Goal: Information Seeking & Learning: Learn about a topic

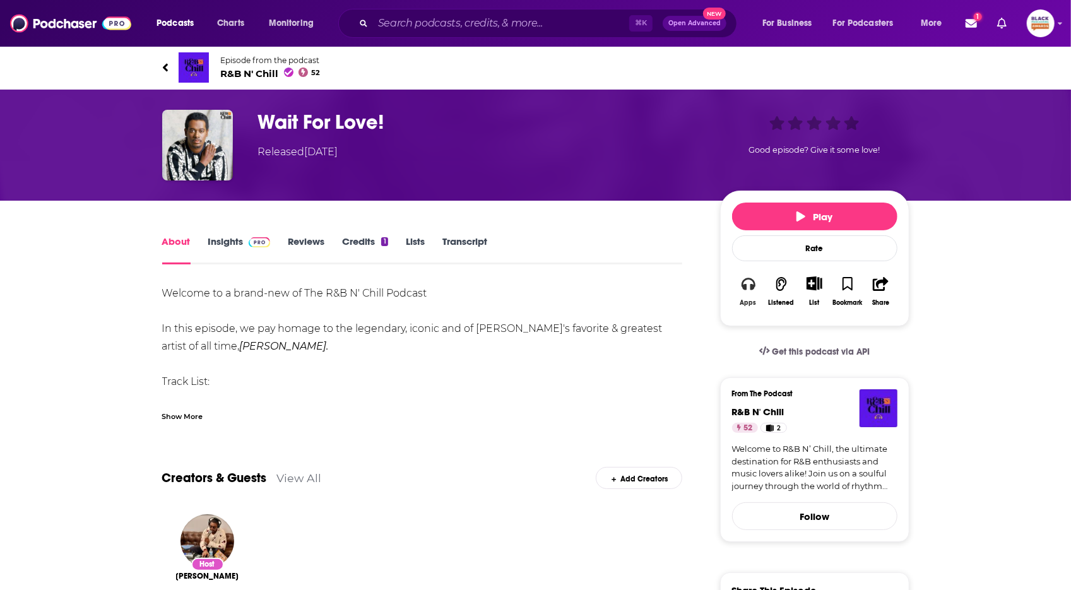
click at [749, 282] on icon "button" at bounding box center [749, 284] width 14 height 14
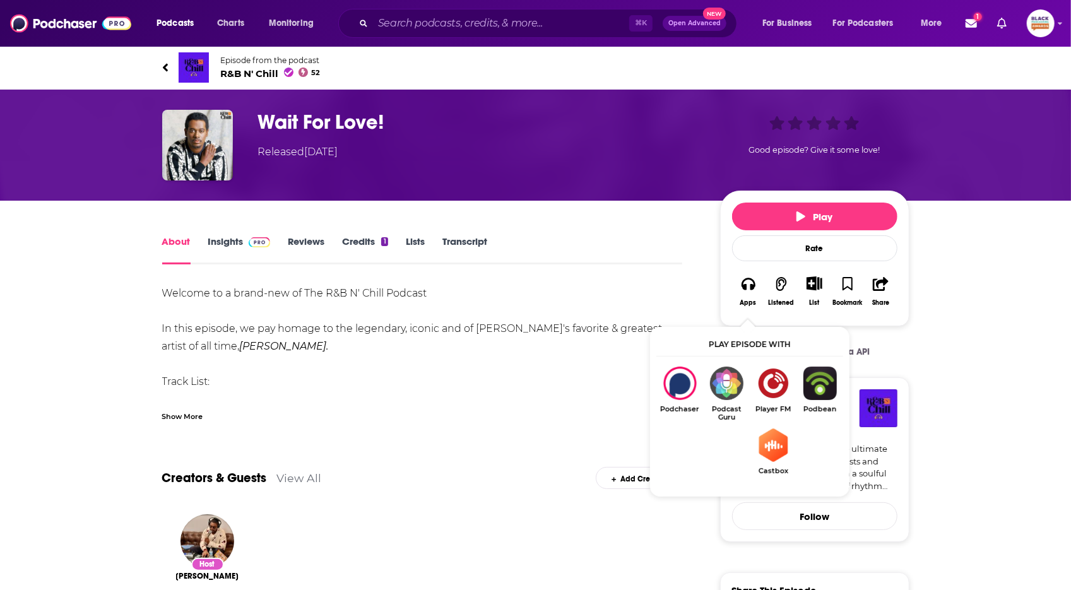
click at [430, 115] on h1 "Wait For Love!" at bounding box center [479, 122] width 442 height 25
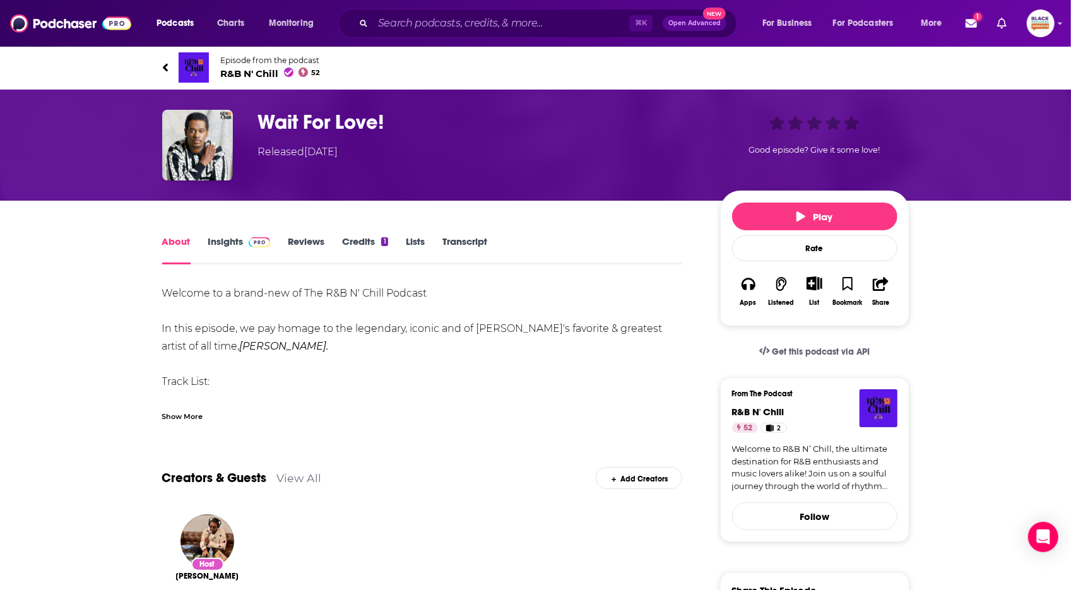
click at [234, 70] on span "R&B N' Chill 52" at bounding box center [271, 74] width 100 height 12
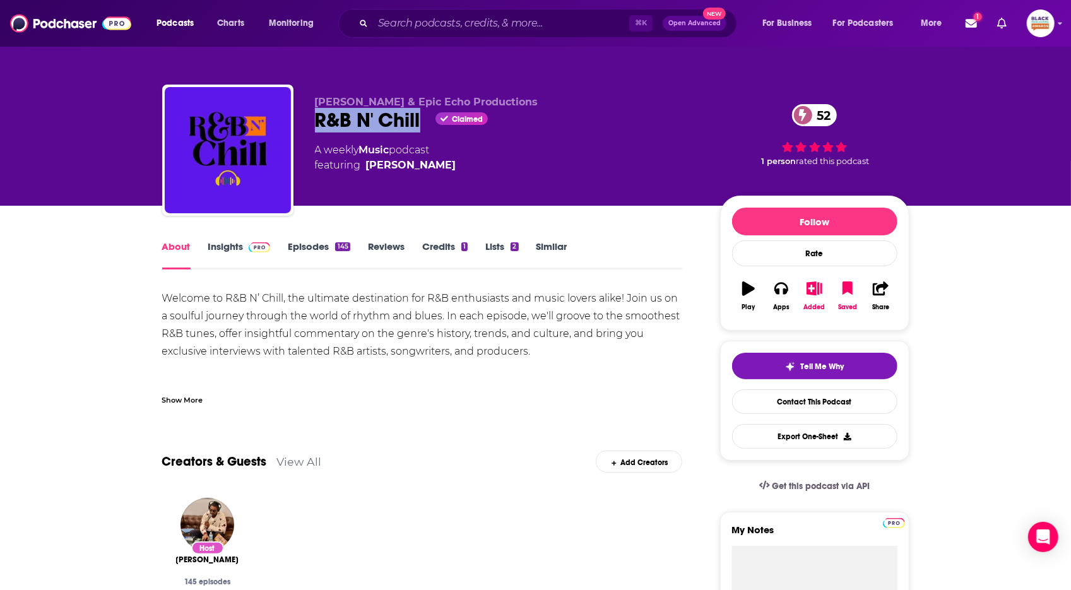
drag, startPoint x: 319, startPoint y: 116, endPoint x: 398, endPoint y: 56, distance: 99.6
click at [421, 118] on div "R&B N' Chill Claimed 52" at bounding box center [507, 120] width 385 height 25
copy h1 "R&B N' Chill"
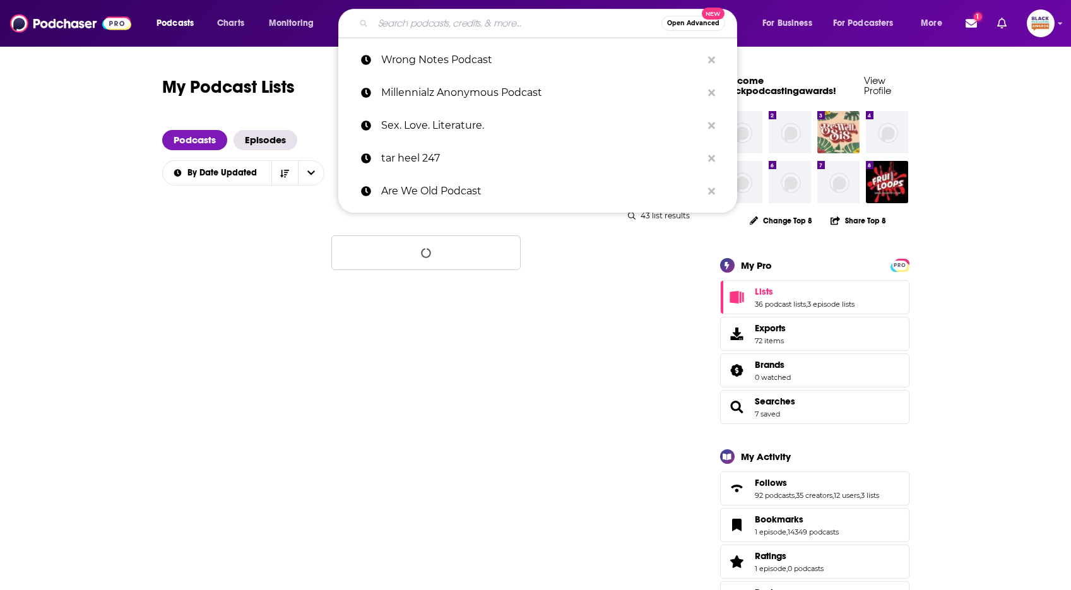
click at [405, 24] on input "Search podcasts, credits, & more..." at bounding box center [517, 23] width 288 height 20
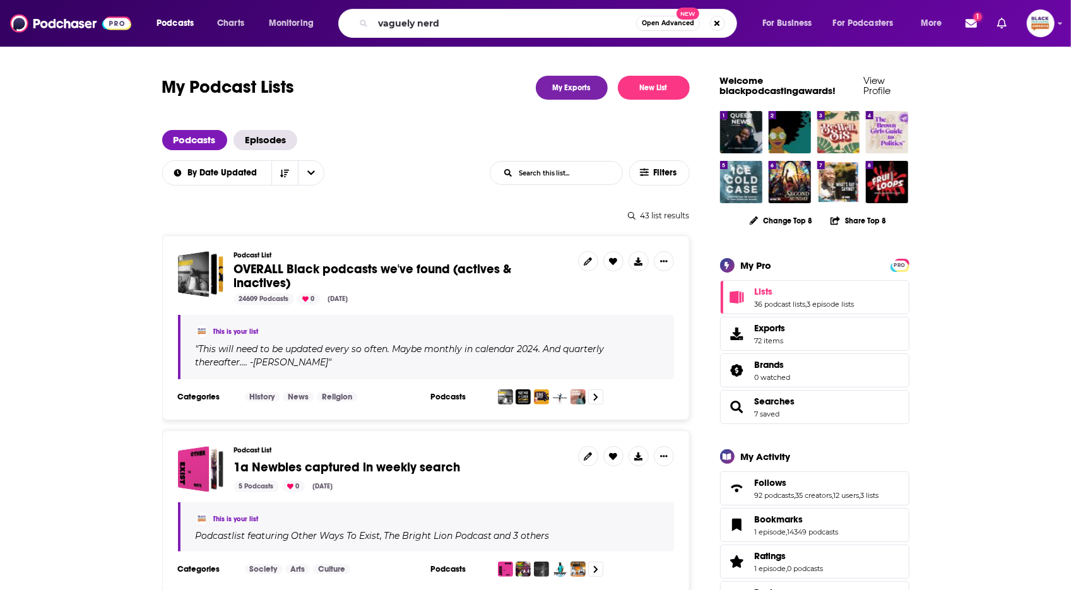
type input "vaguely nerdy"
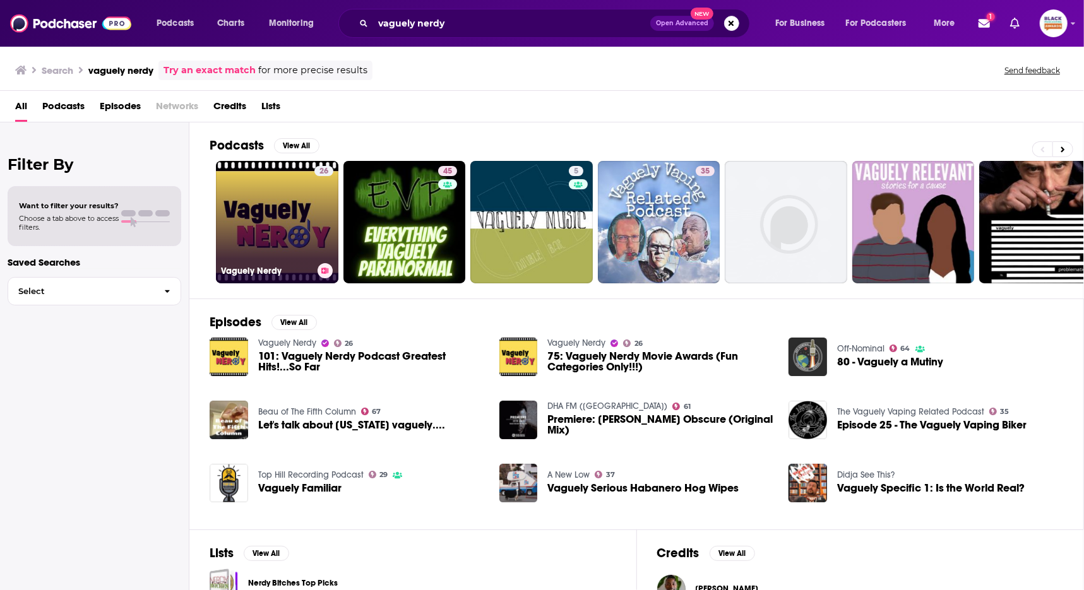
click at [287, 188] on link "26 Vaguely Nerdy" at bounding box center [277, 222] width 122 height 122
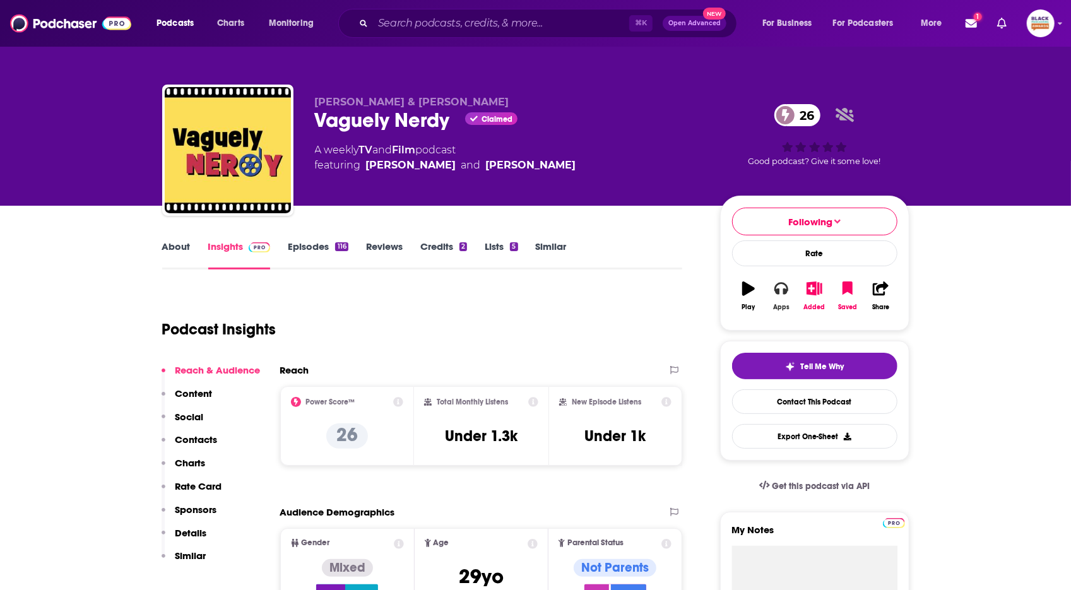
click at [768, 294] on button "Apps" at bounding box center [781, 295] width 33 height 45
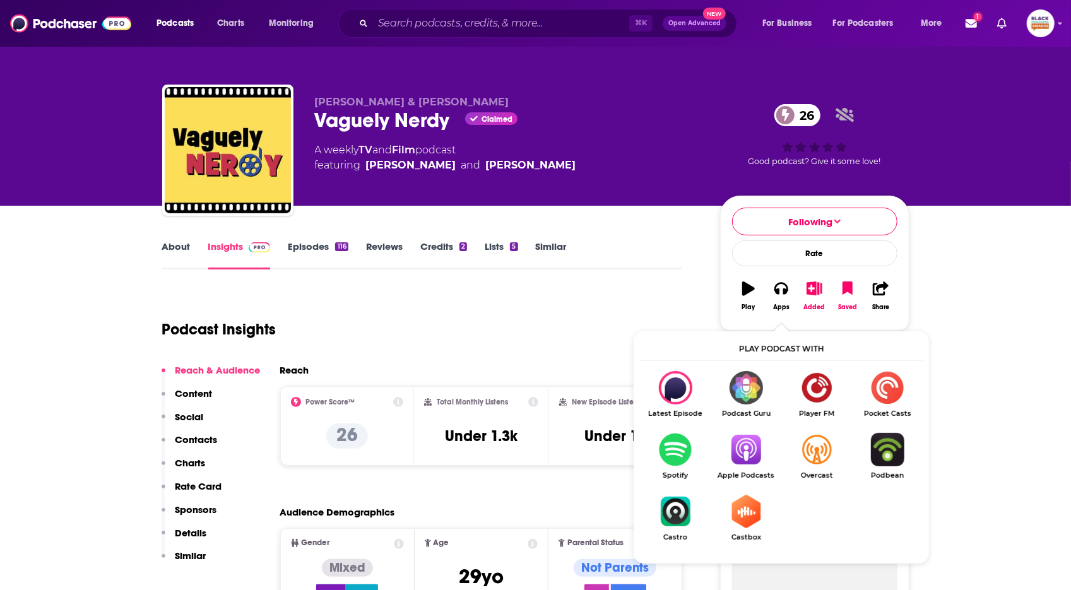
click at [743, 464] on img "Show Listen On dropdown" at bounding box center [746, 449] width 71 height 33
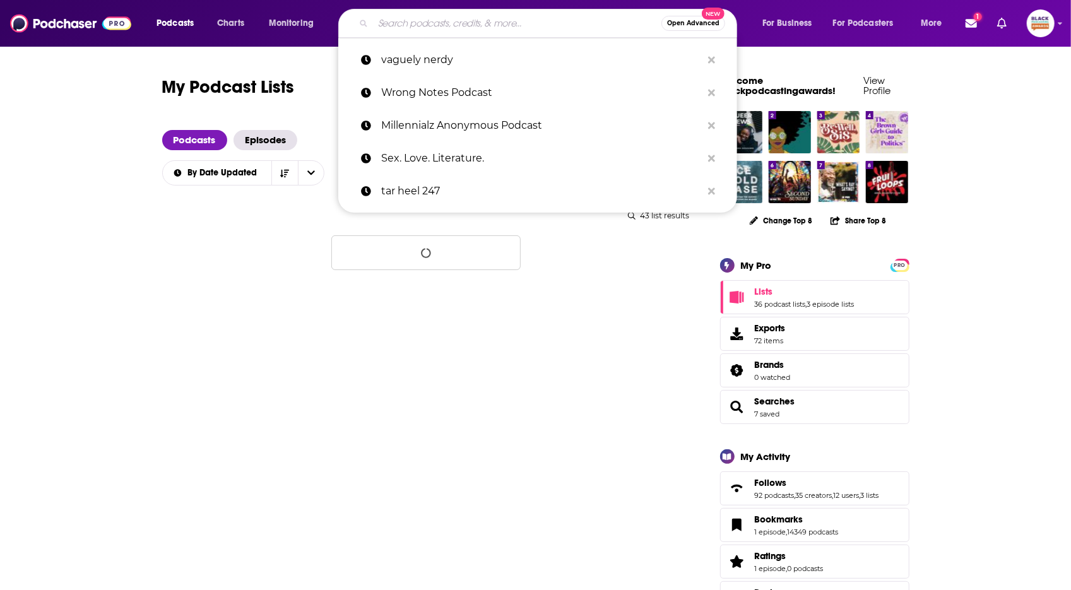
click at [396, 20] on input "Search podcasts, credits, & more..." at bounding box center [517, 23] width 288 height 20
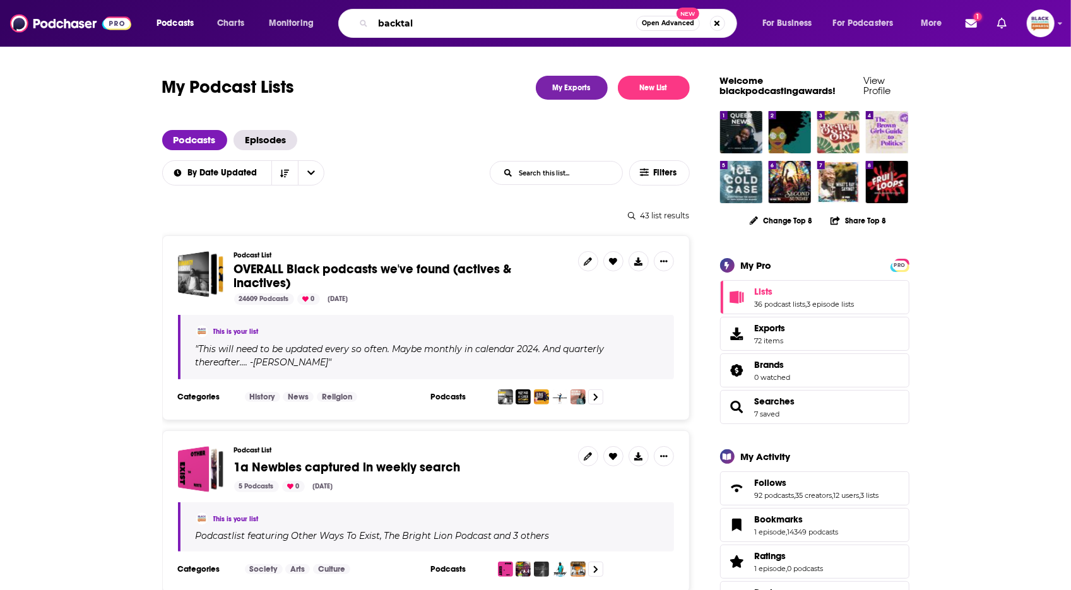
type input "backtalk"
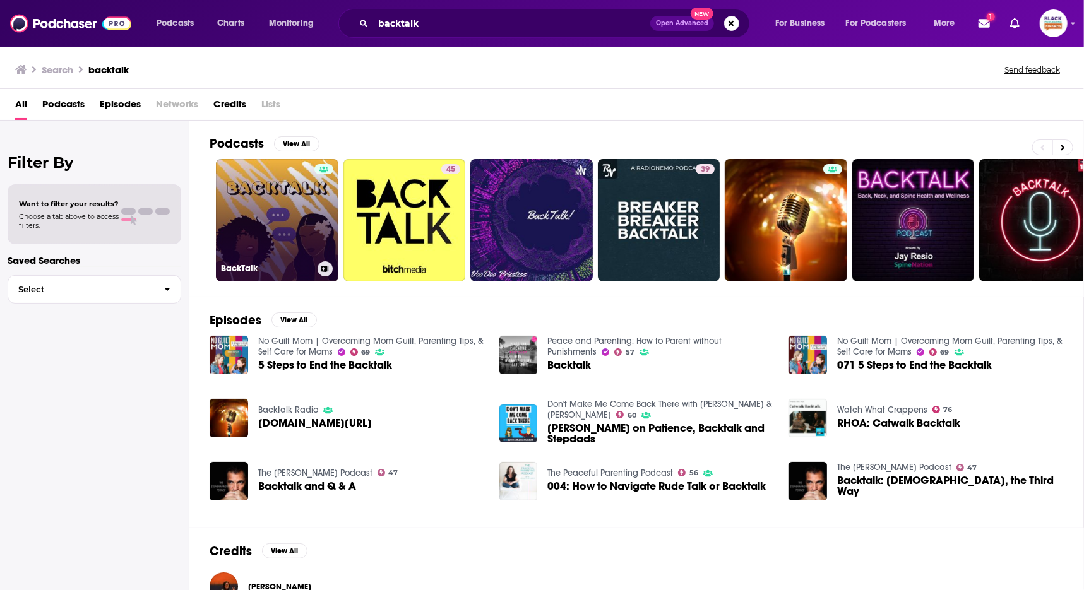
click at [322, 271] on button at bounding box center [325, 268] width 15 height 15
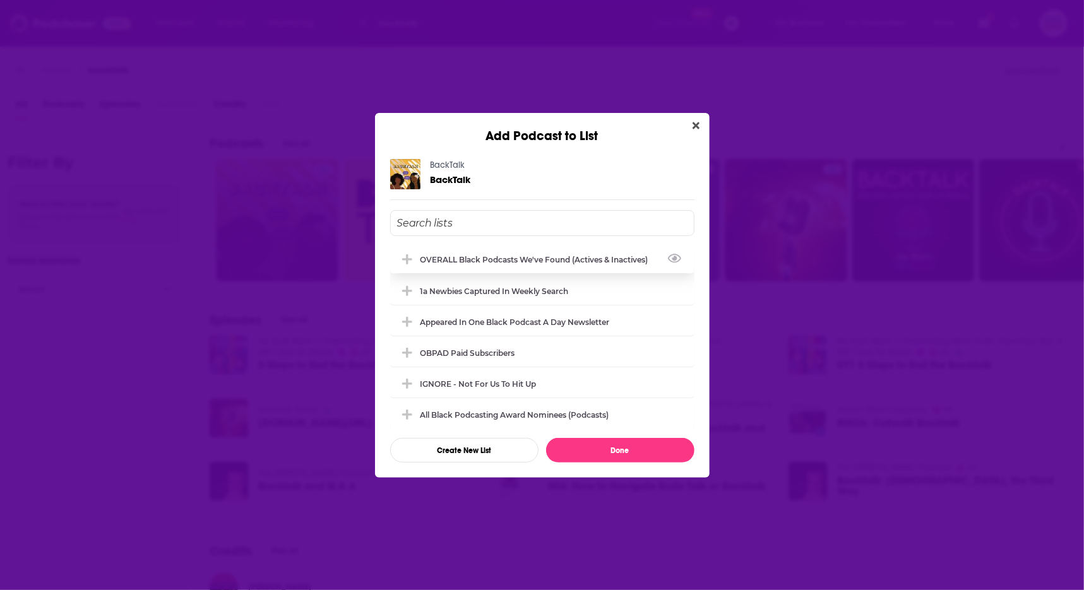
click at [566, 266] on div "OVERALL Black podcasts we've found (actives & inactives)" at bounding box center [542, 260] width 304 height 28
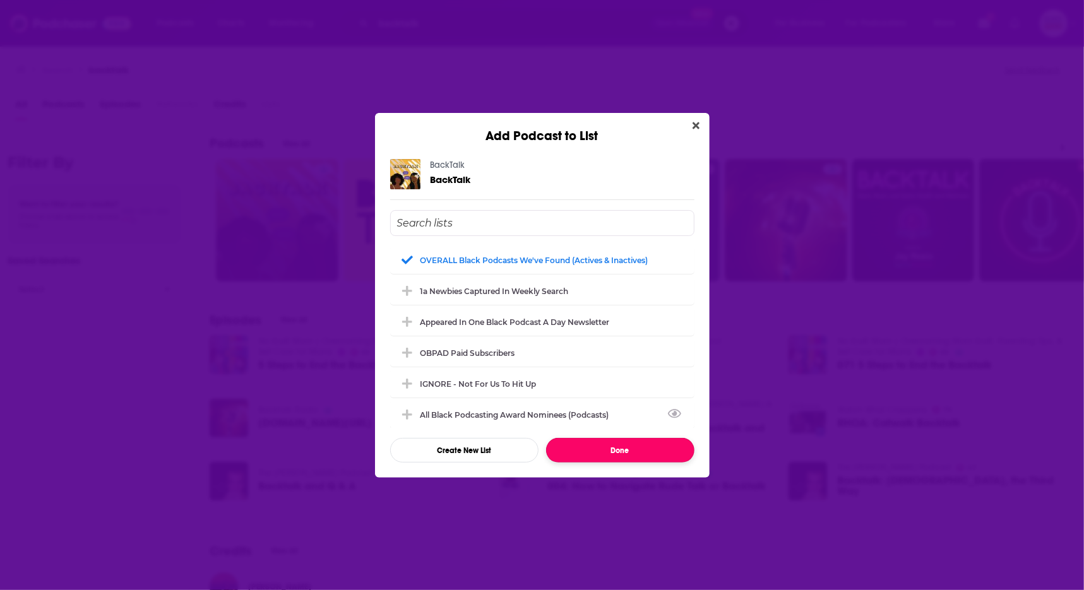
click at [624, 448] on button "Done" at bounding box center [620, 450] width 148 height 25
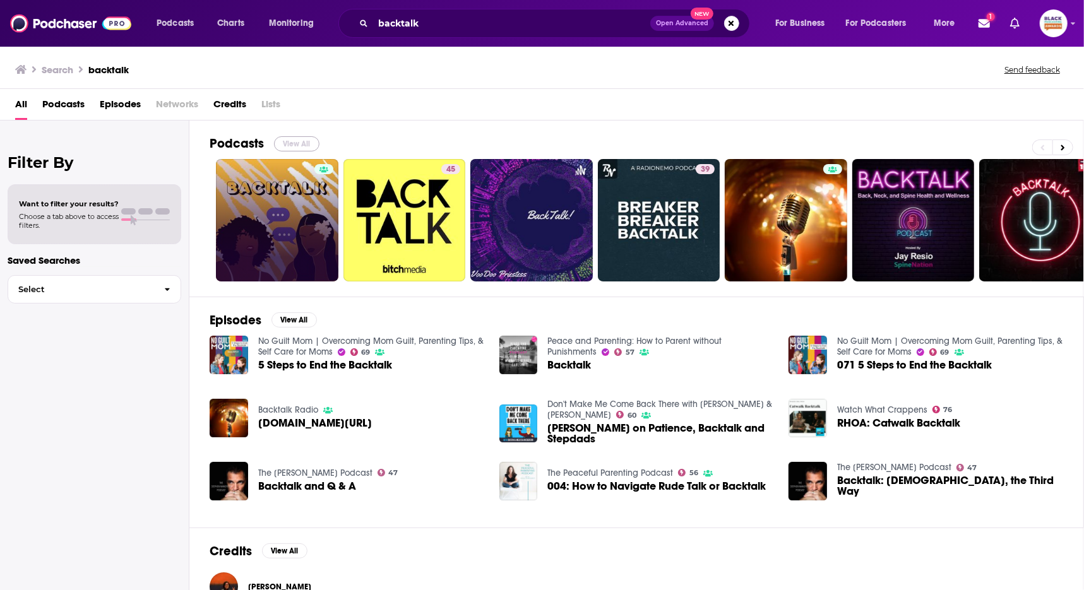
click at [288, 139] on button "View All" at bounding box center [296, 143] width 45 height 15
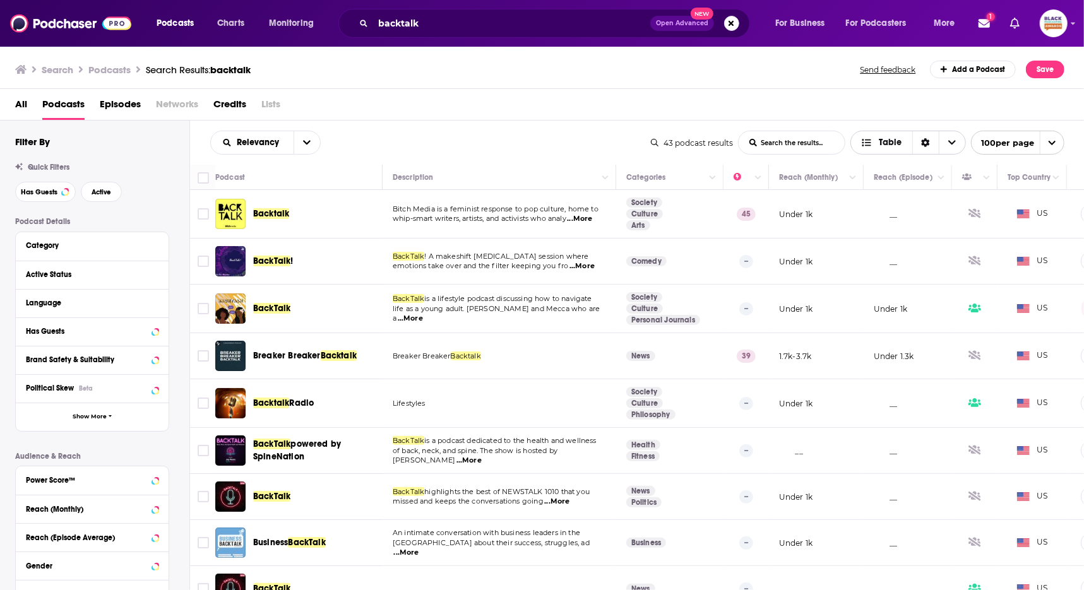
click at [875, 144] on span "Choose View" at bounding box center [869, 142] width 16 height 9
click at [875, 185] on span "Choose View" at bounding box center [868, 186] width 16 height 9
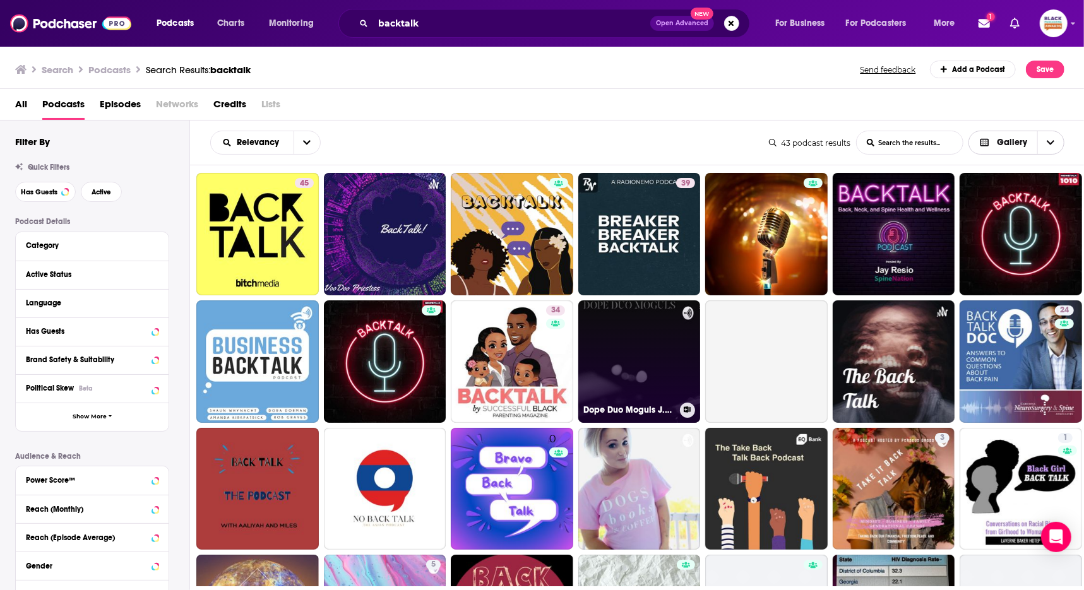
scroll to position [129, 0]
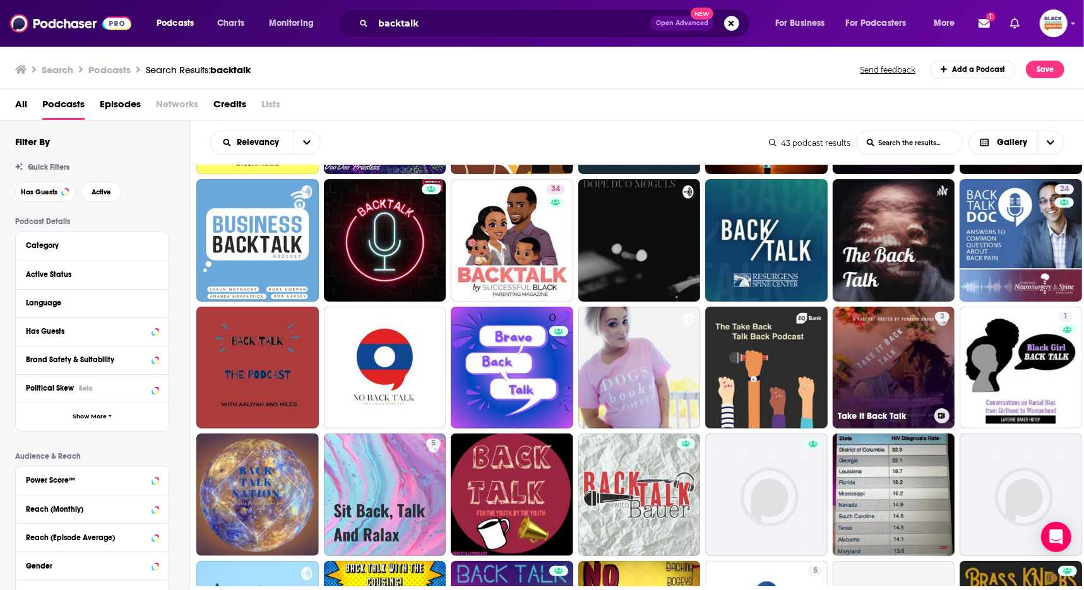
click at [939, 413] on icon at bounding box center [941, 416] width 7 height 6
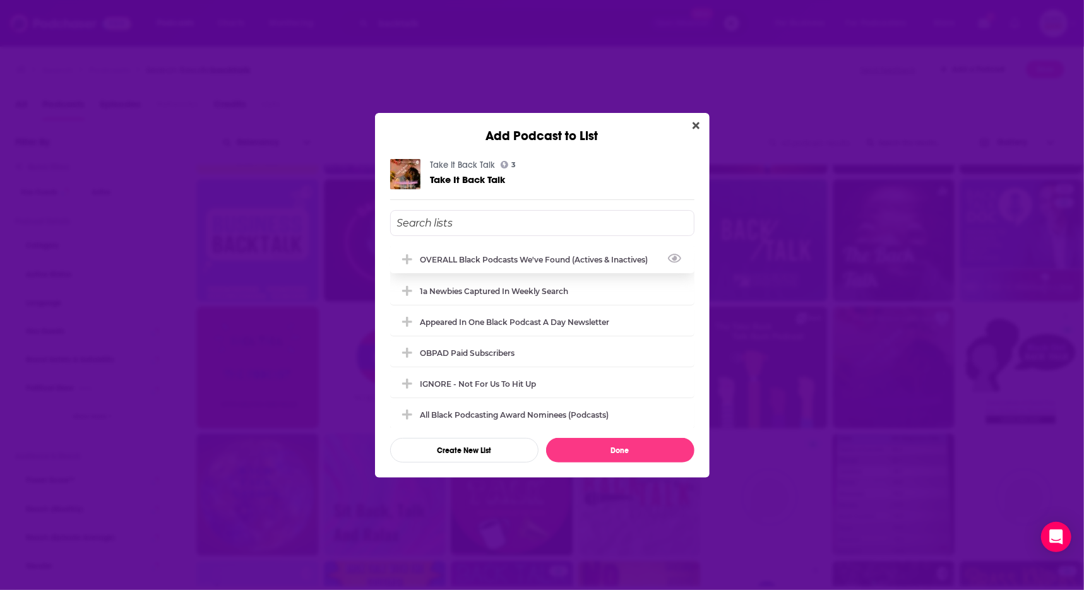
click at [603, 261] on div "OVERALL Black podcasts we've found (actives & inactives)" at bounding box center [537, 259] width 235 height 9
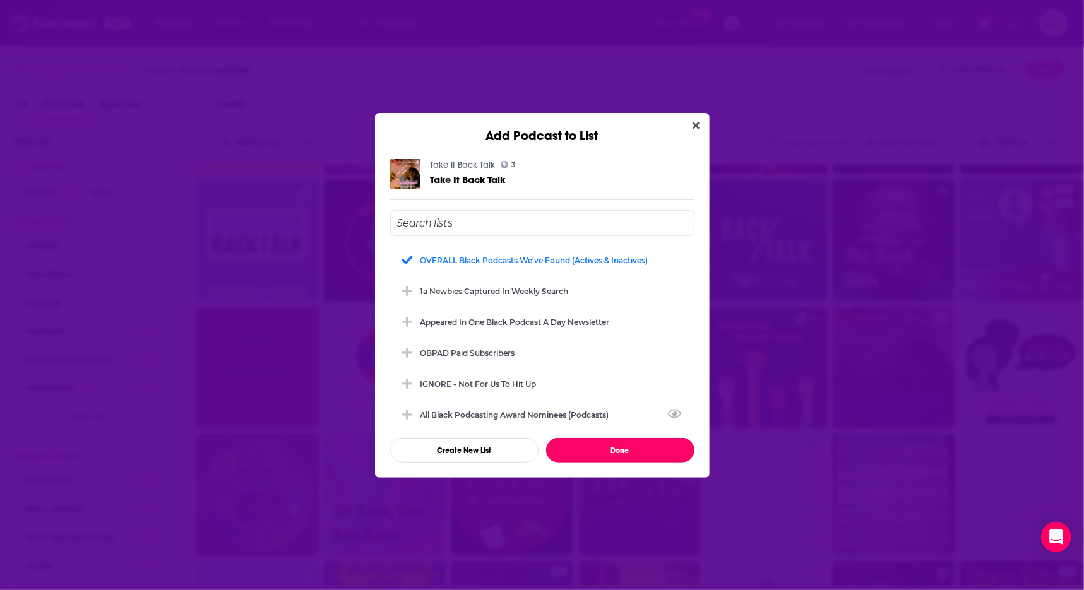
drag, startPoint x: 631, startPoint y: 451, endPoint x: 636, endPoint y: 444, distance: 8.2
click at [631, 451] on button "Done" at bounding box center [620, 450] width 148 height 25
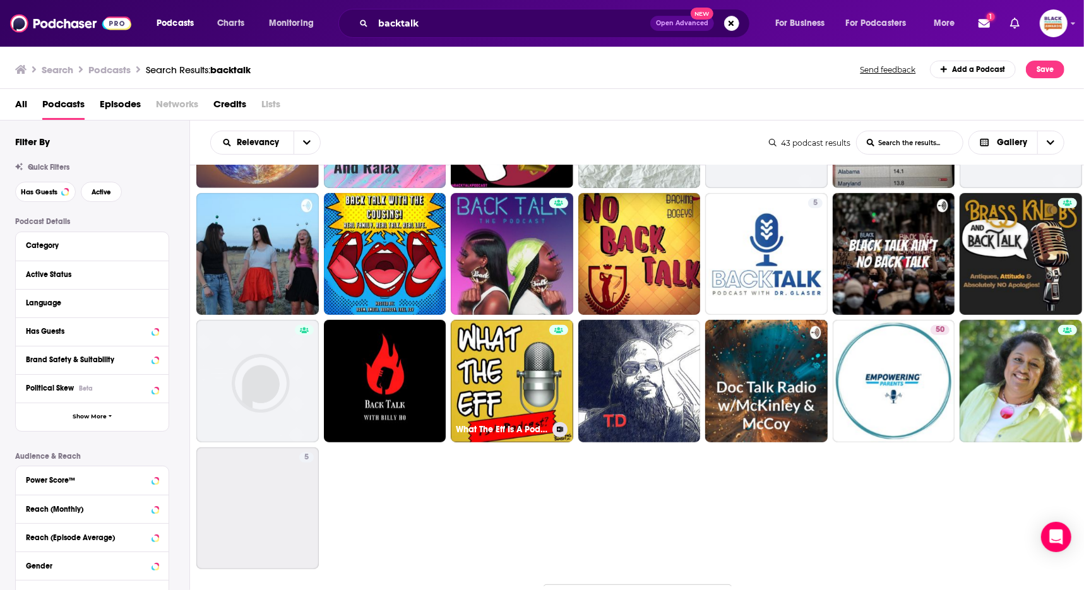
scroll to position [542, 0]
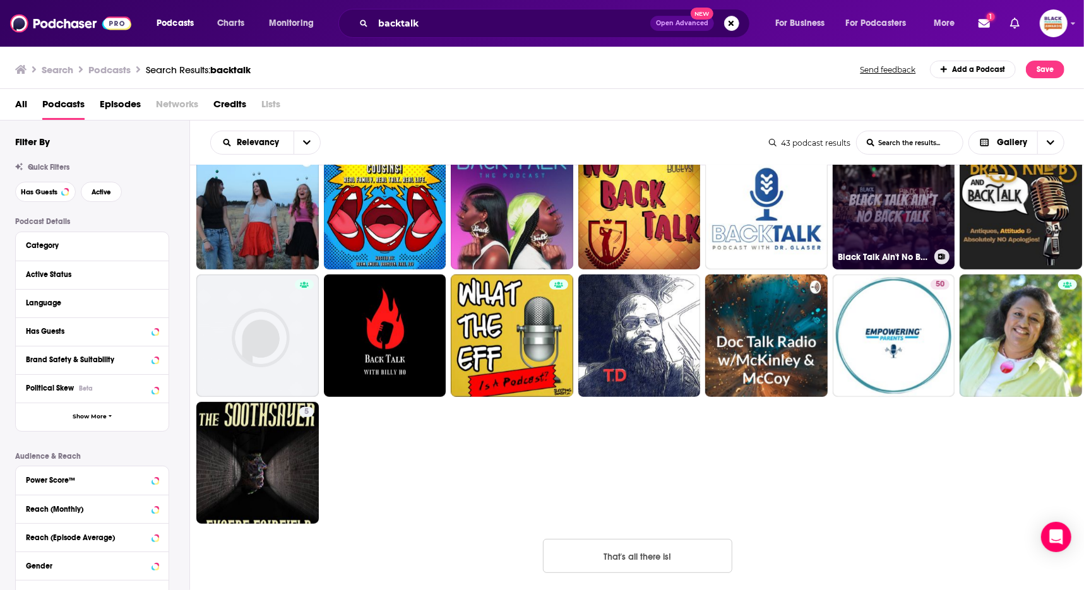
click at [941, 255] on icon at bounding box center [941, 257] width 7 height 6
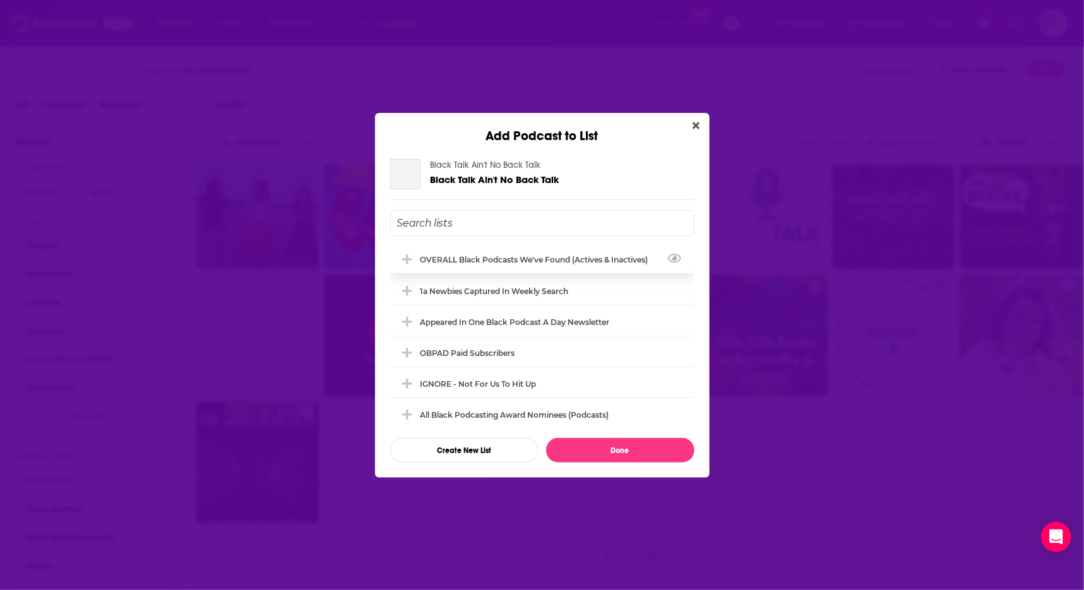
click at [606, 257] on div "OVERALL Black podcasts we've found (actives & inactives)" at bounding box center [537, 259] width 235 height 9
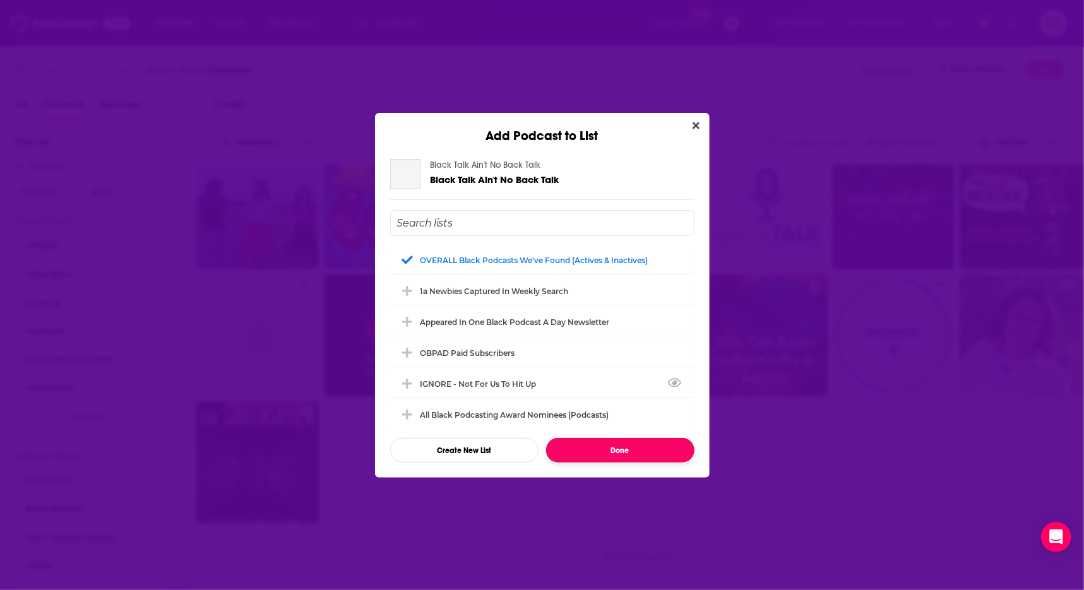
click at [620, 441] on button "Done" at bounding box center [620, 450] width 148 height 25
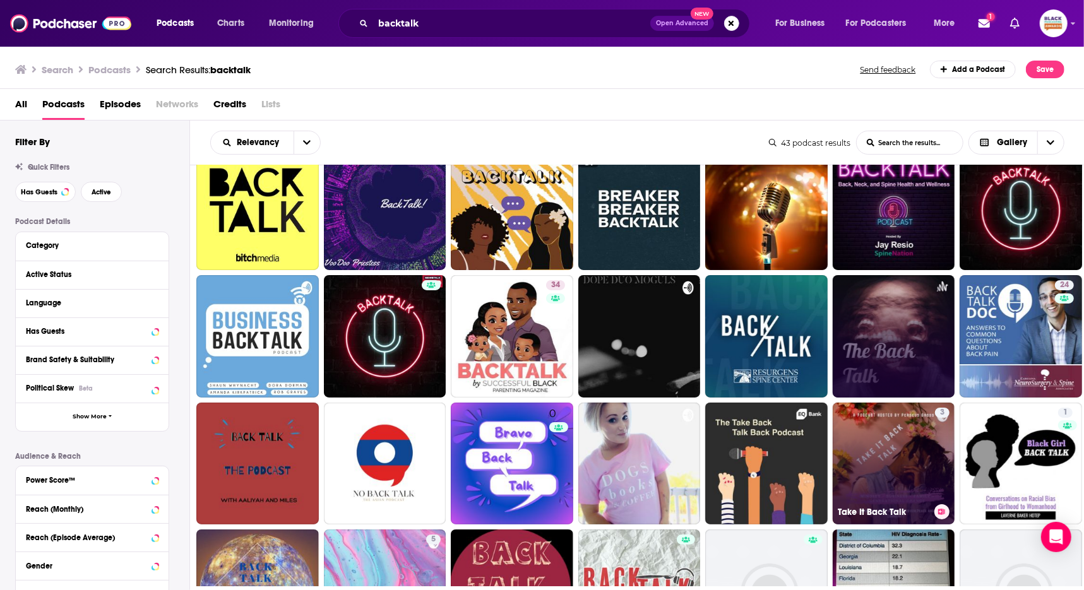
scroll to position [33, 0]
click at [901, 347] on link "The Back Talk" at bounding box center [894, 336] width 122 height 122
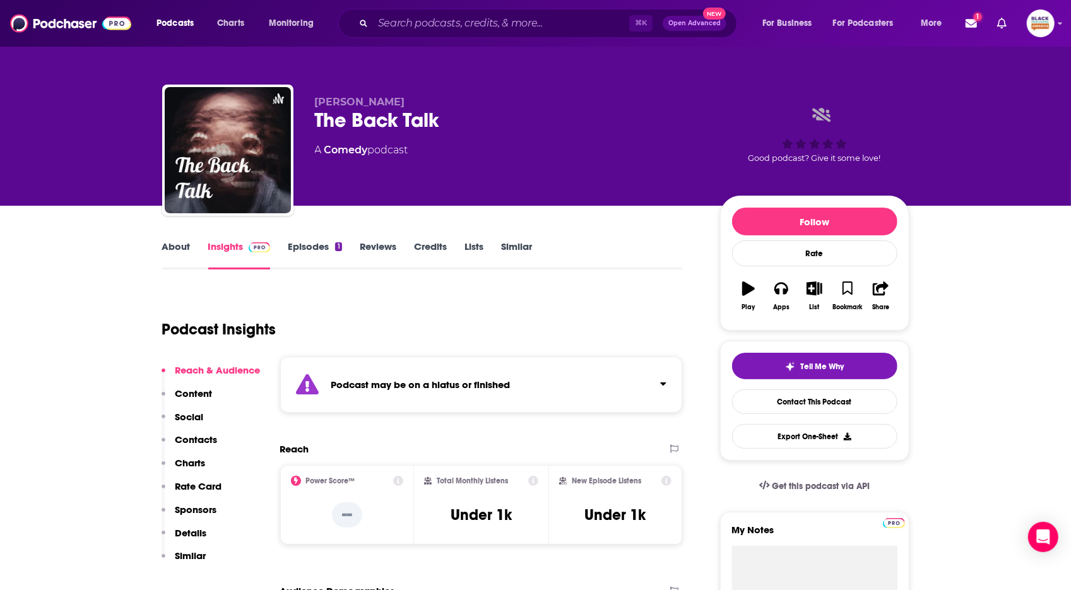
click at [184, 256] on link "About" at bounding box center [176, 254] width 28 height 29
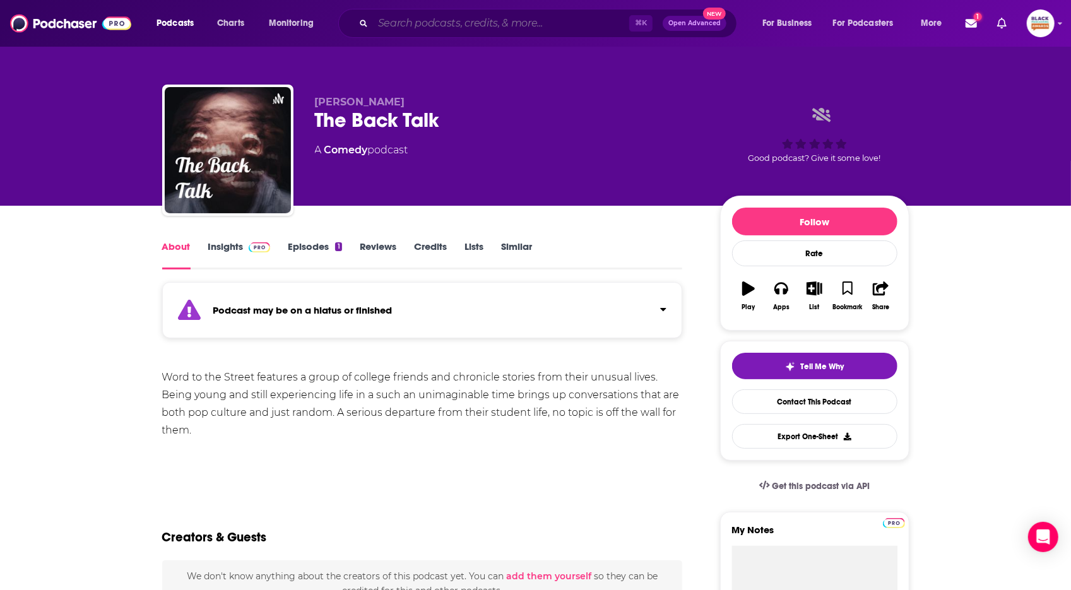
click at [511, 32] on input "Search podcasts, credits, & more..." at bounding box center [501, 23] width 256 height 20
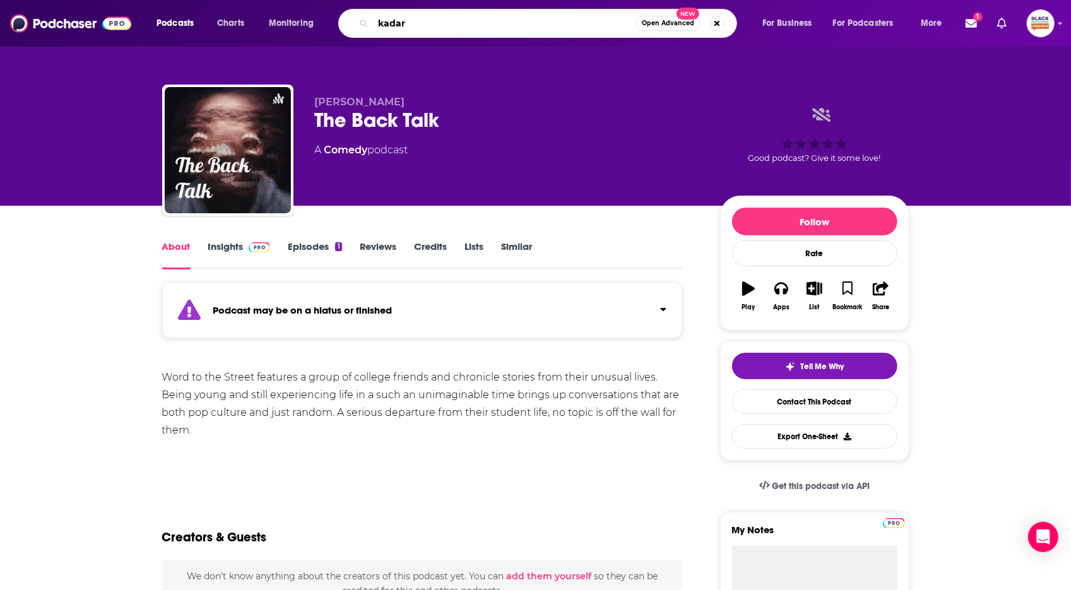
type input "kadara"
